Goal: Task Accomplishment & Management: Manage account settings

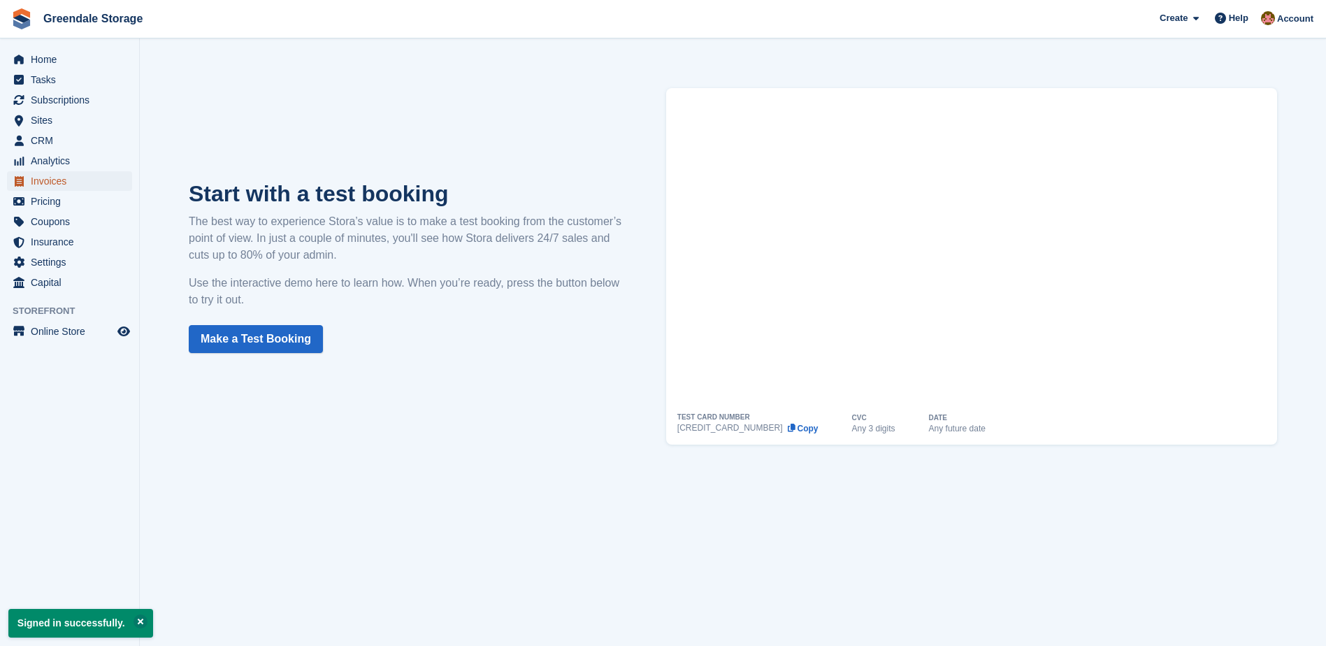
click at [54, 183] on span "Invoices" at bounding box center [73, 181] width 84 height 20
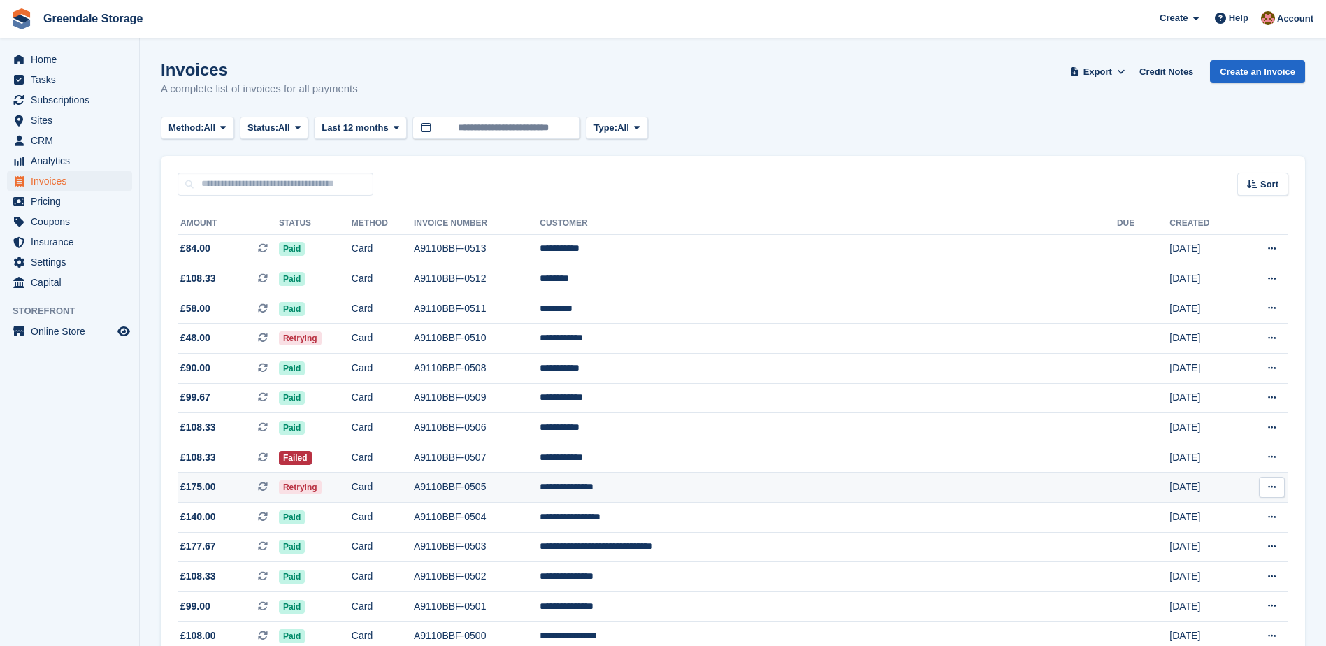
click at [352, 484] on td "Retrying" at bounding box center [315, 487] width 73 height 30
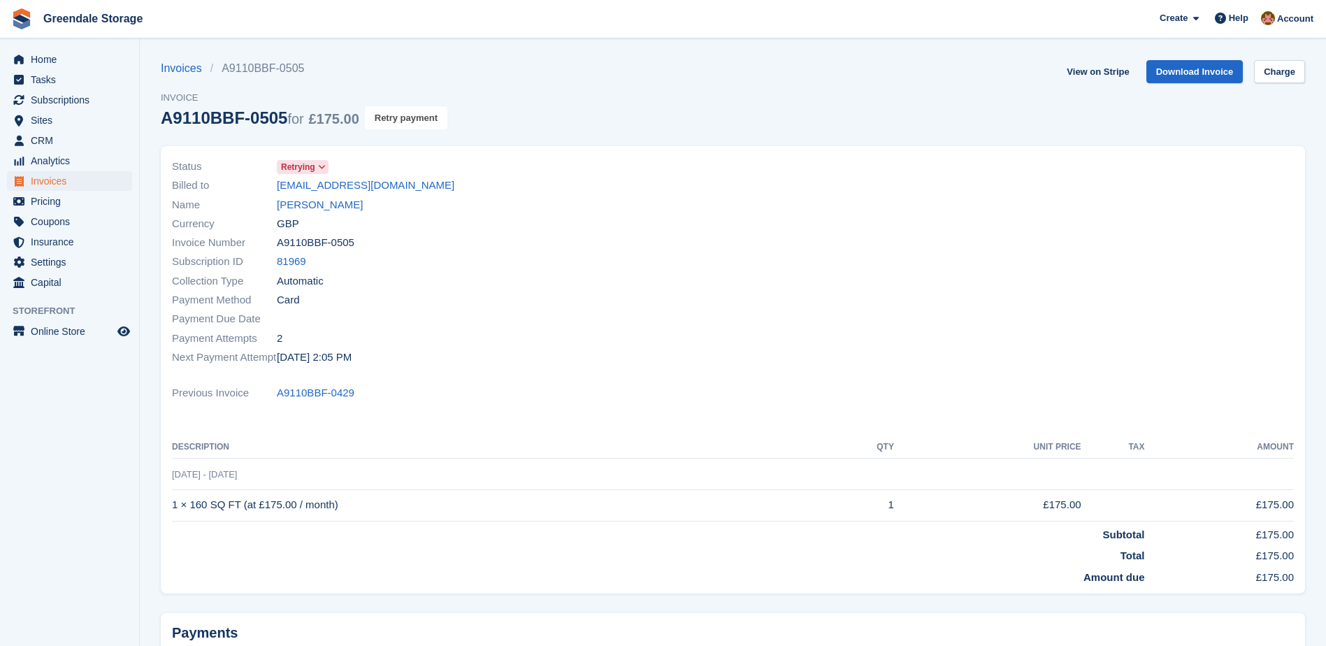
click at [390, 121] on button "Retry payment" at bounding box center [406, 117] width 82 height 23
click at [62, 102] on span "Subscriptions" at bounding box center [73, 100] width 84 height 20
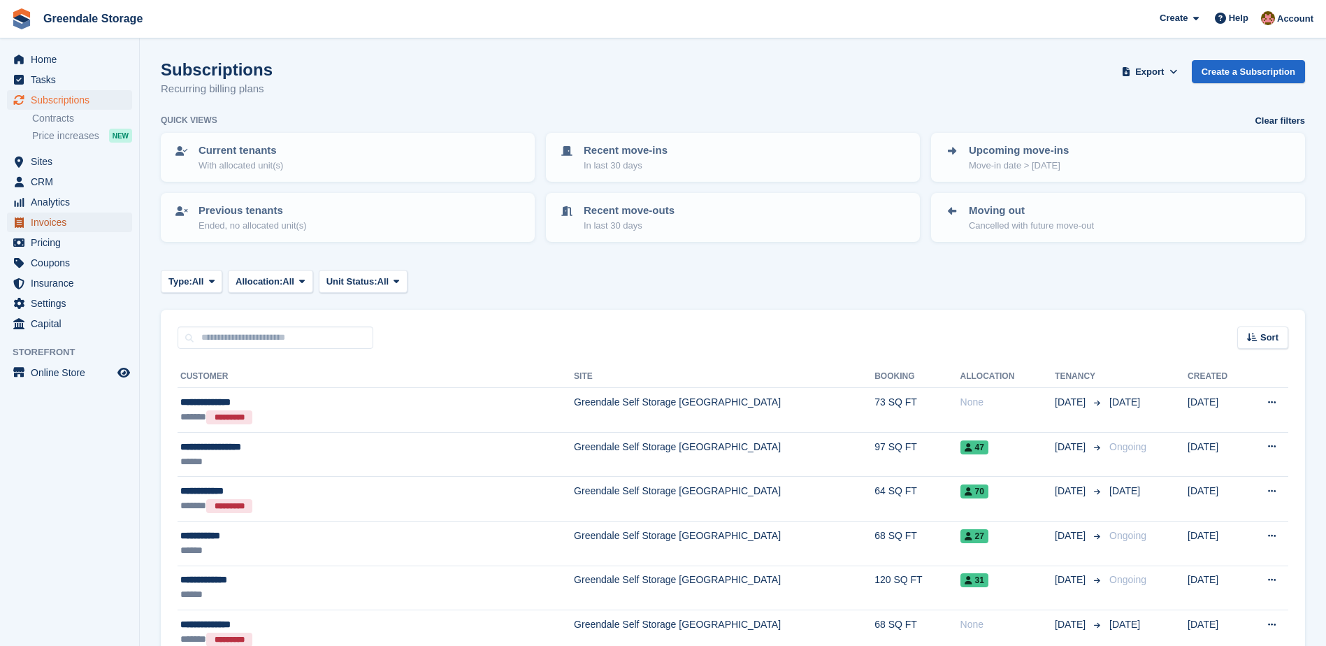
click at [46, 218] on span "Invoices" at bounding box center [73, 222] width 84 height 20
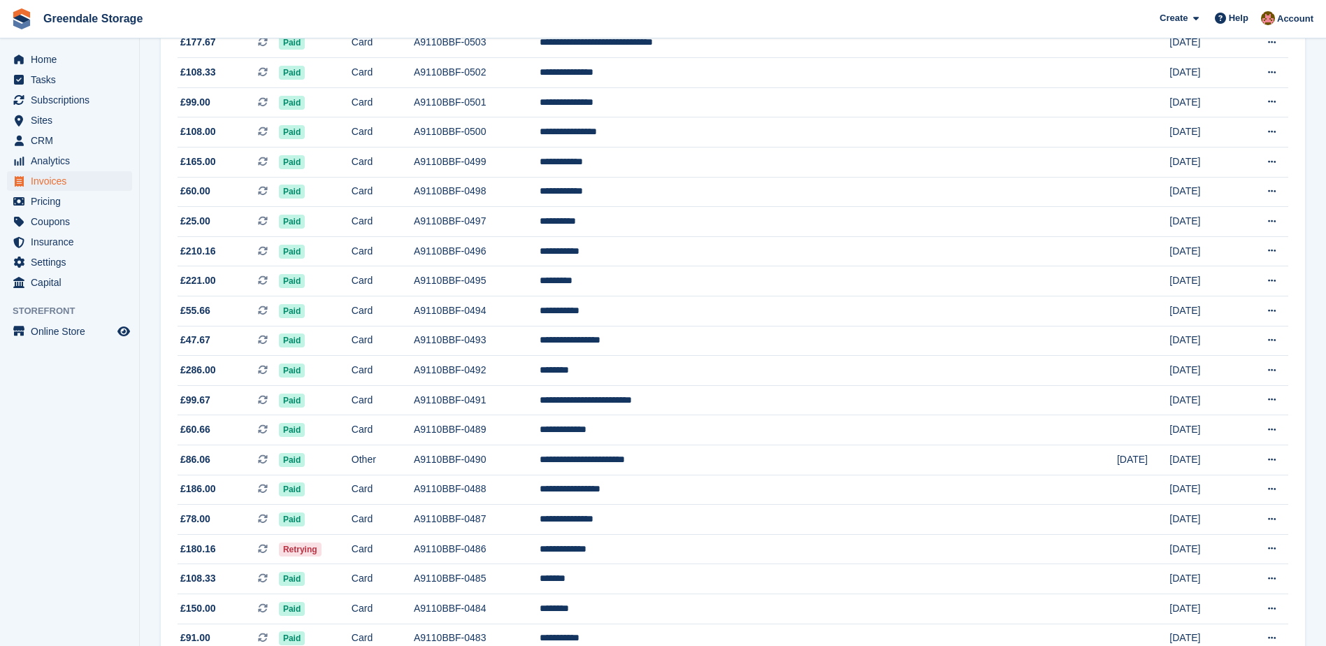
scroll to position [559, 0]
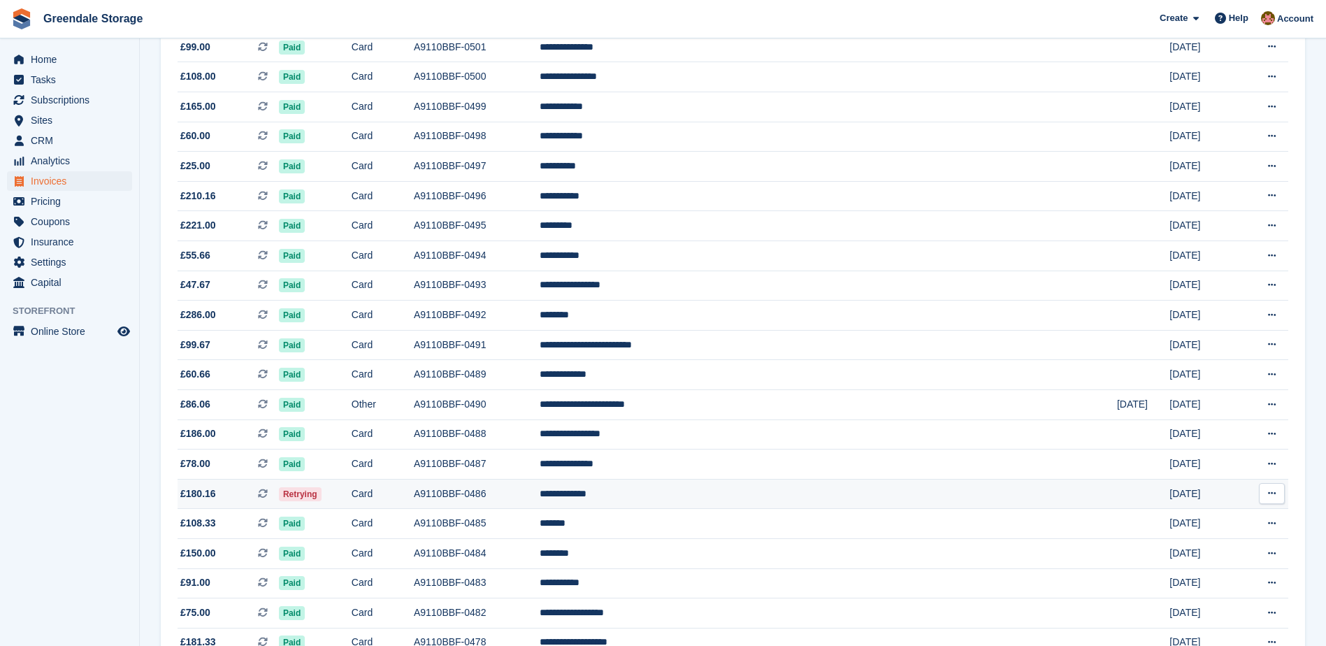
click at [532, 491] on td "A9110BBF-0486" at bounding box center [477, 494] width 126 height 30
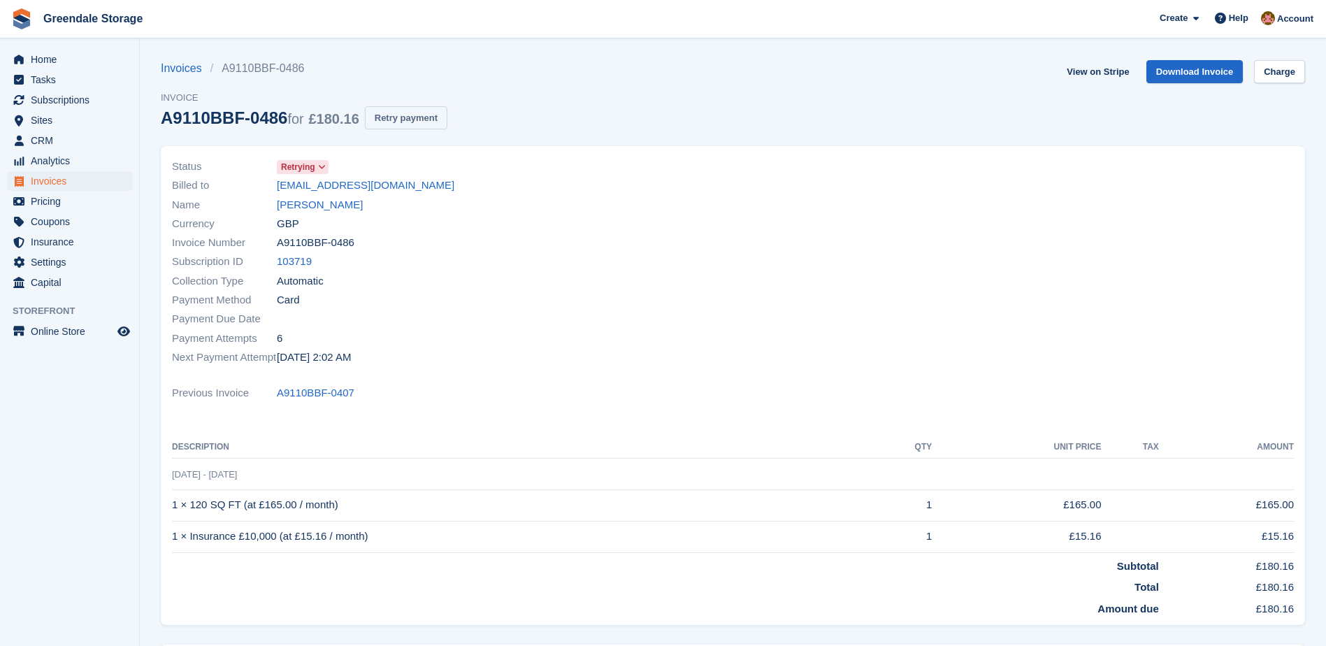
click at [405, 122] on button "Retry payment" at bounding box center [406, 117] width 82 height 23
click at [51, 182] on span "Invoices" at bounding box center [73, 181] width 84 height 20
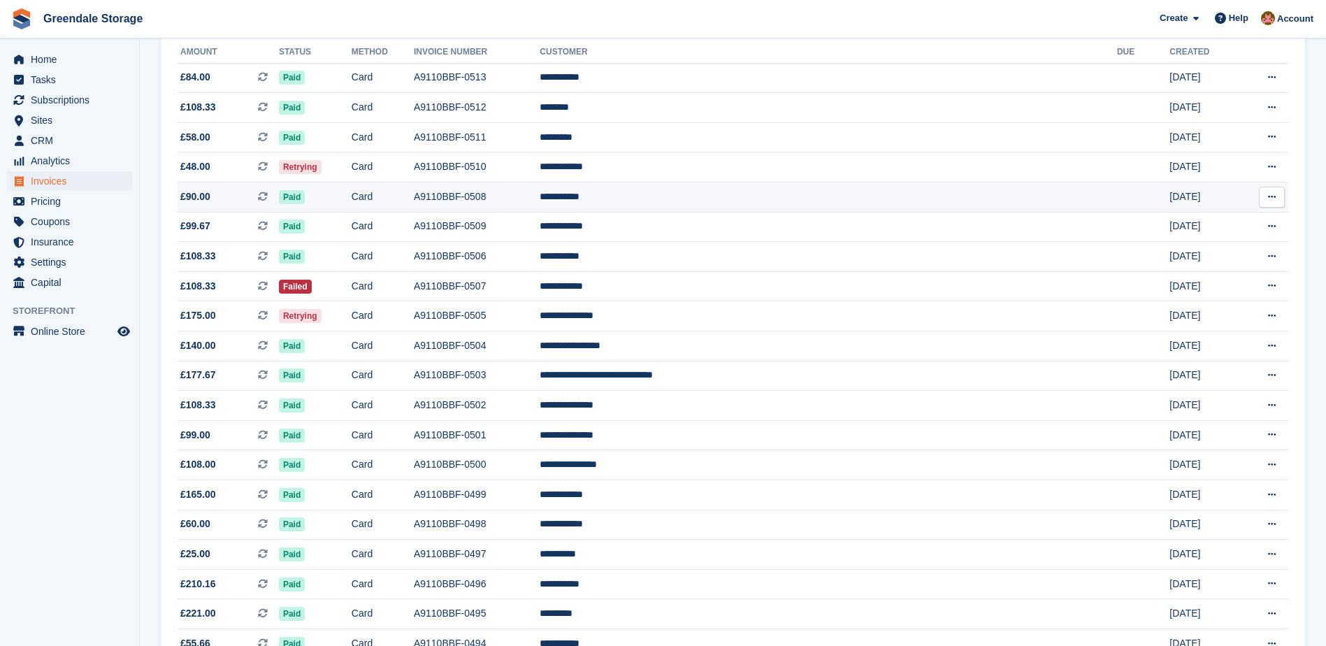
scroll to position [140, 0]
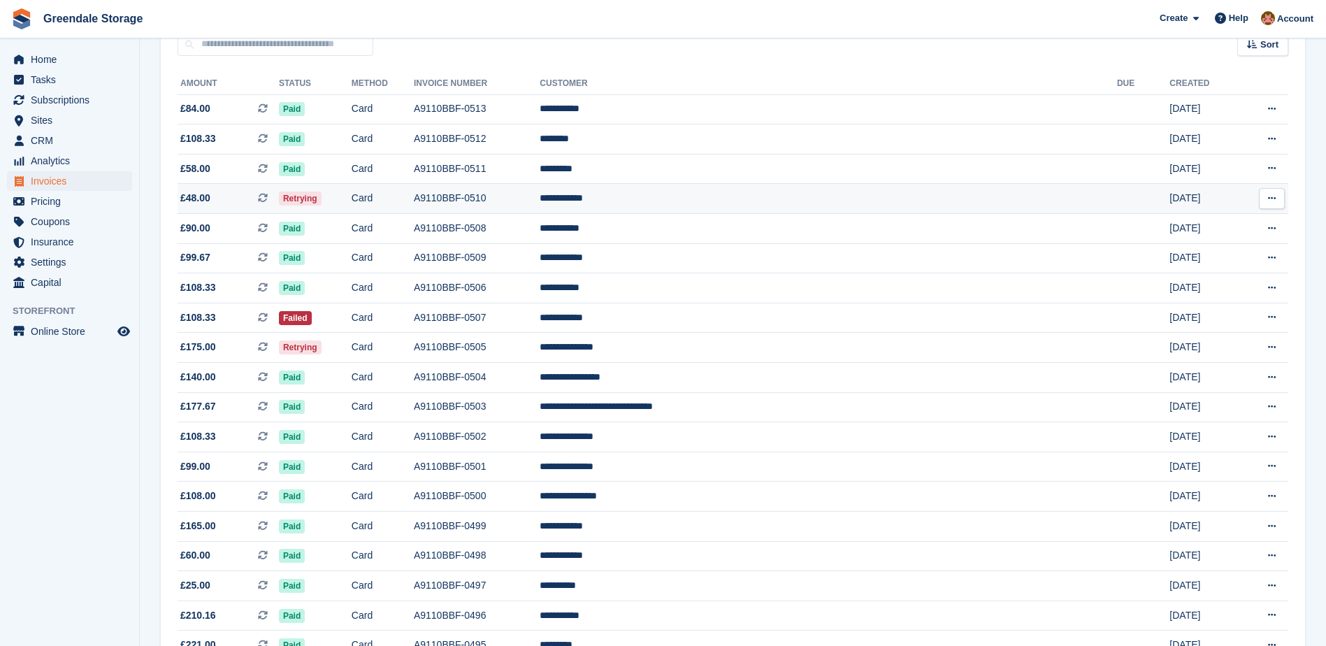
click at [540, 190] on td "A9110BBF-0510" at bounding box center [477, 199] width 126 height 30
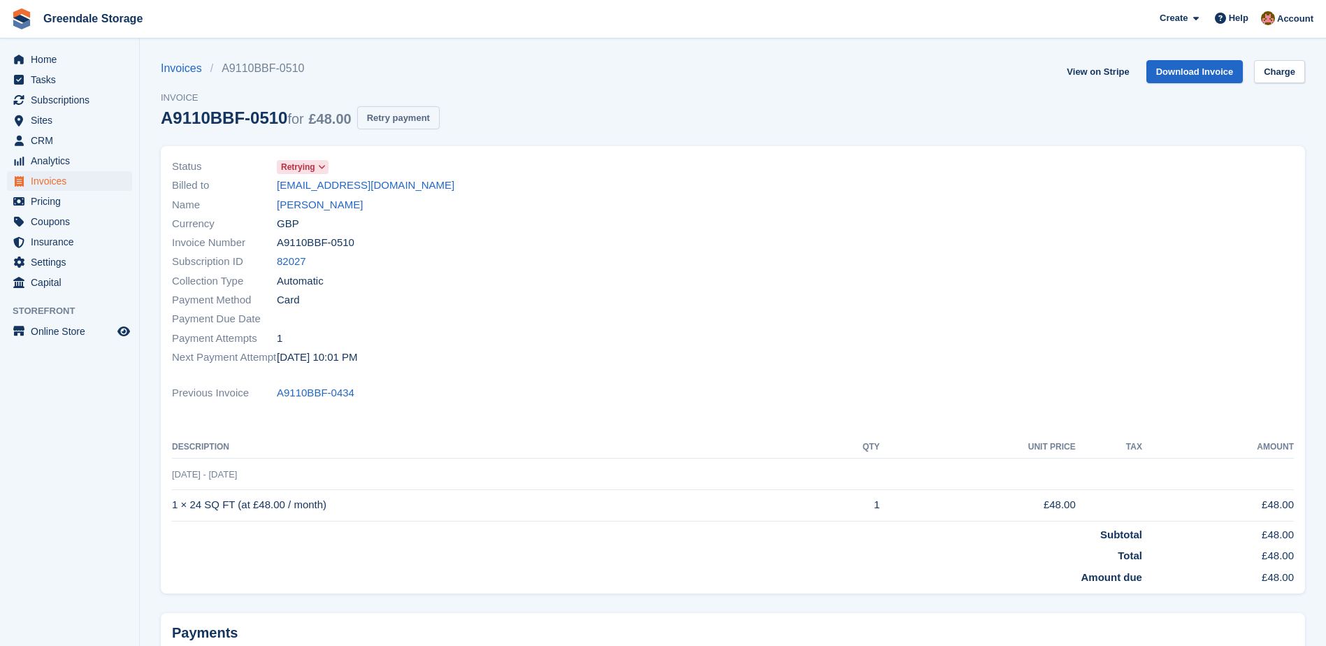
click at [379, 118] on button "Retry payment" at bounding box center [398, 117] width 82 height 23
